Goal: Transaction & Acquisition: Purchase product/service

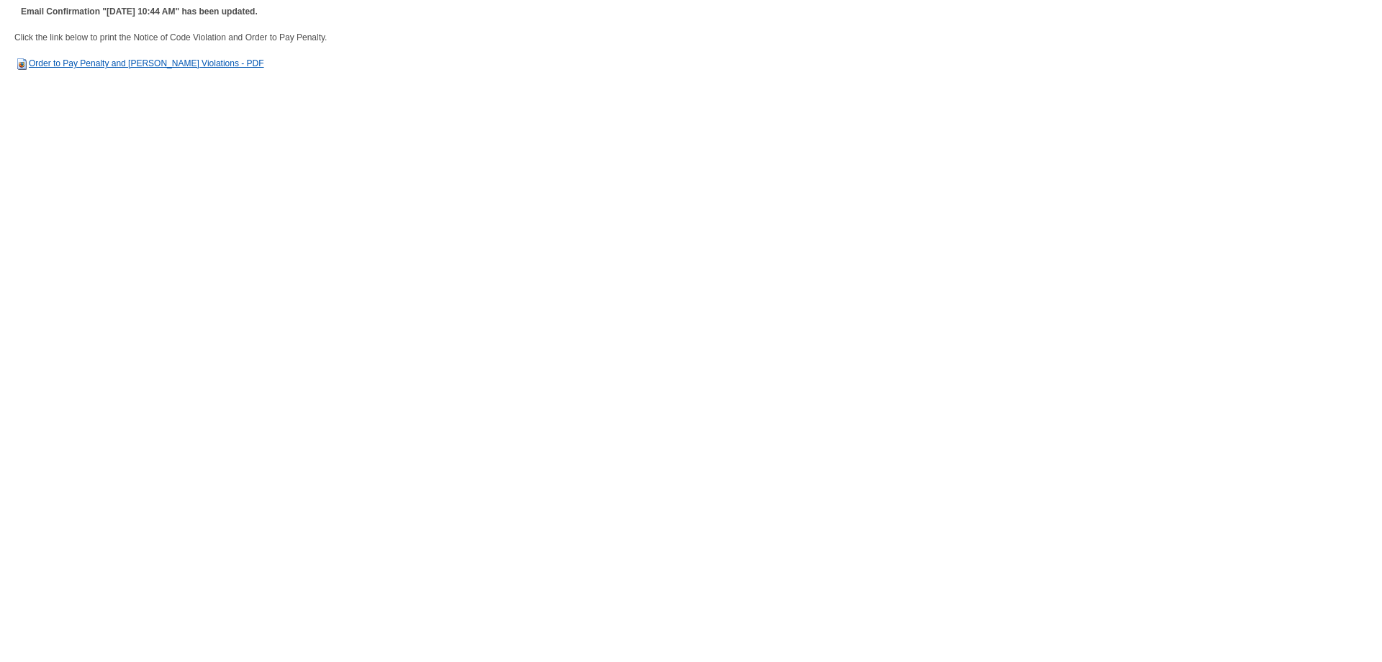
click at [161, 61] on link "Order to Pay Penalty and Abate Violations - PDF" at bounding box center [139, 63] width 250 height 10
click at [109, 58] on link "Order to Pay Penalty and Abate Violations - PDF" at bounding box center [139, 63] width 250 height 10
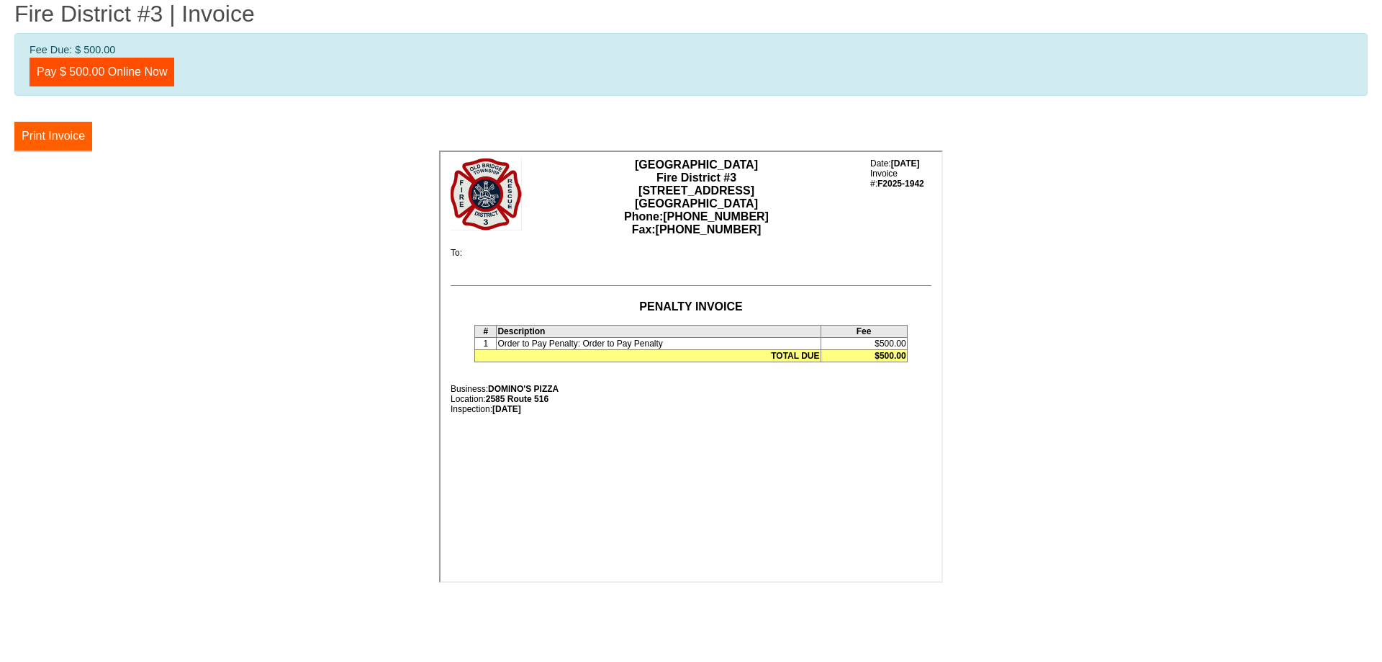
click at [55, 136] on button "Print Invoice" at bounding box center [53, 136] width 78 height 29
click at [109, 71] on link "Pay $ 500.00 Online Now" at bounding box center [102, 72] width 145 height 29
